Goal: Task Accomplishment & Management: Use online tool/utility

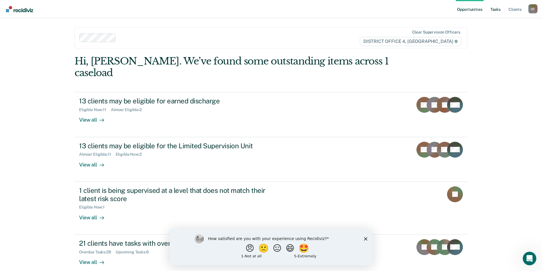
click at [496, 10] on link "Tasks" at bounding box center [495, 9] width 12 height 18
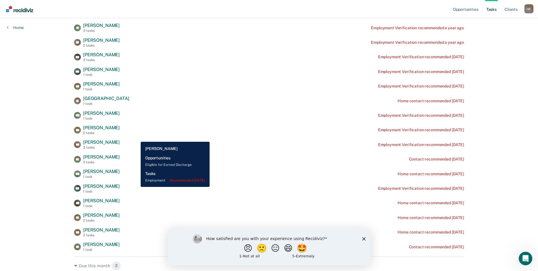
scroll to position [142, 0]
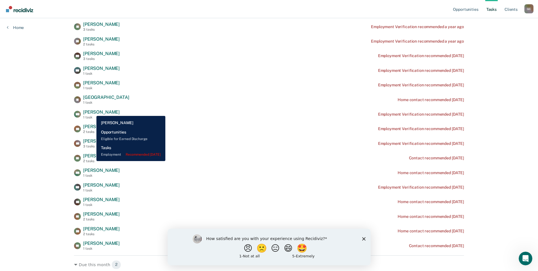
click at [92, 112] on span "[PERSON_NAME]" at bounding box center [101, 111] width 37 height 5
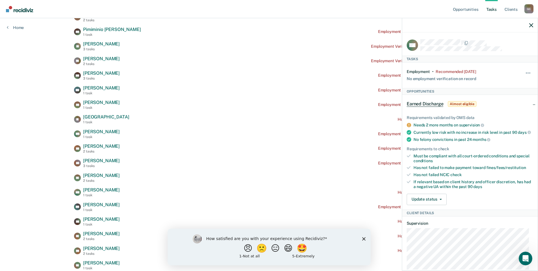
scroll to position [113, 0]
